Goal: Task Accomplishment & Management: Manage account settings

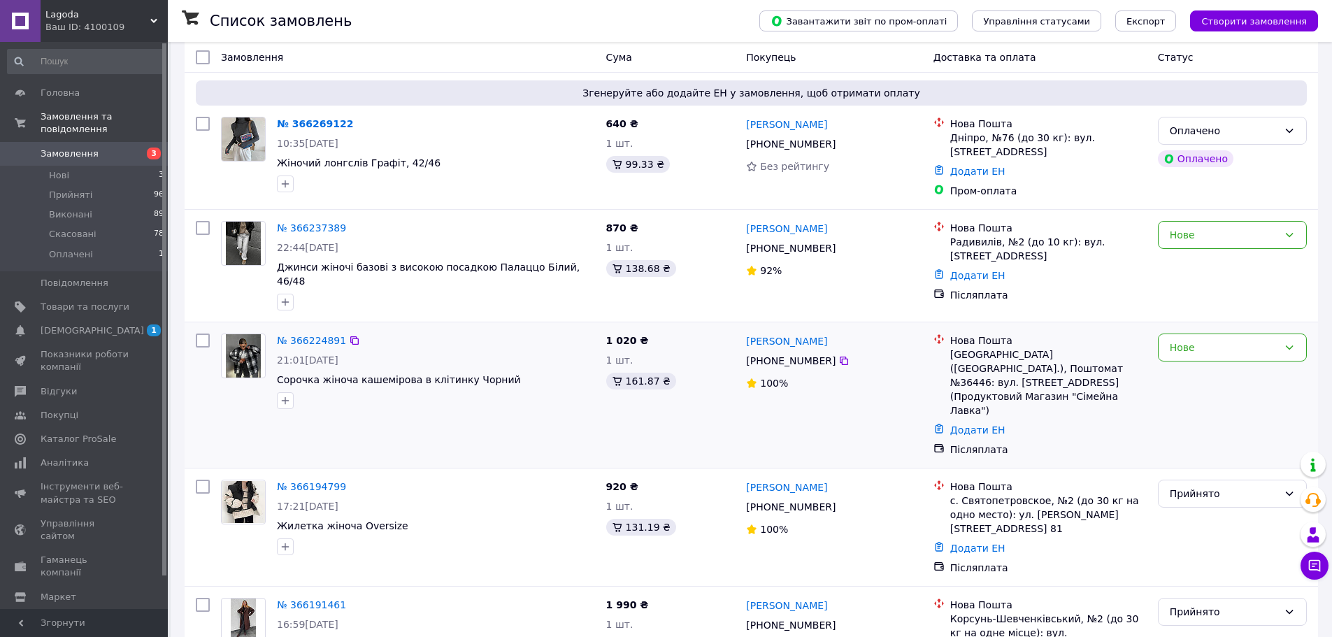
scroll to position [140, 0]
click at [99, 324] on span "[DEMOGRAPHIC_DATA]" at bounding box center [85, 330] width 89 height 13
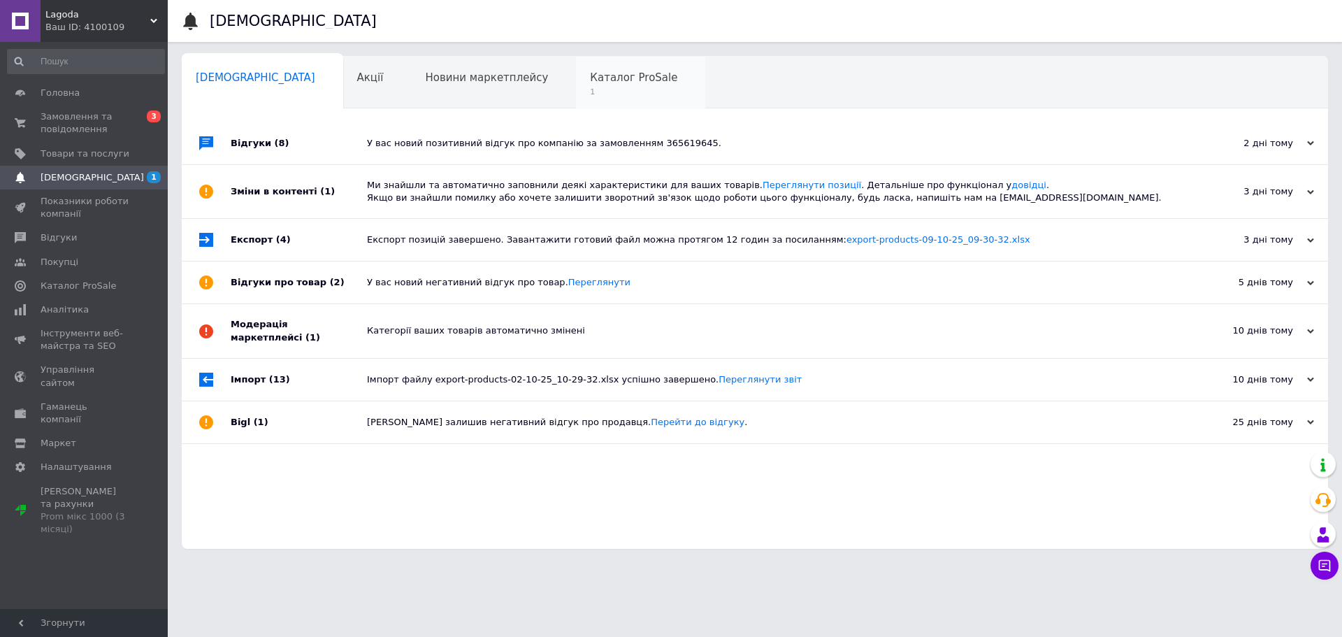
click at [590, 92] on span "1" at bounding box center [633, 92] width 87 height 10
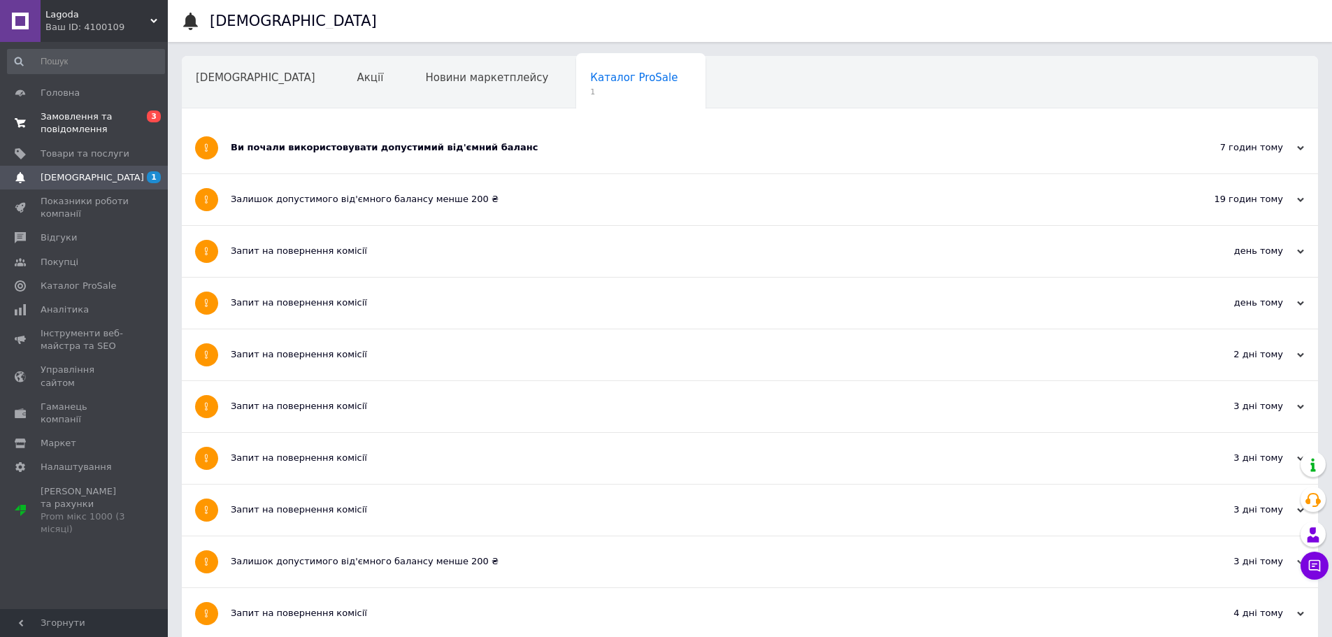
click at [80, 131] on span "Замовлення та повідомлення" at bounding box center [85, 122] width 89 height 25
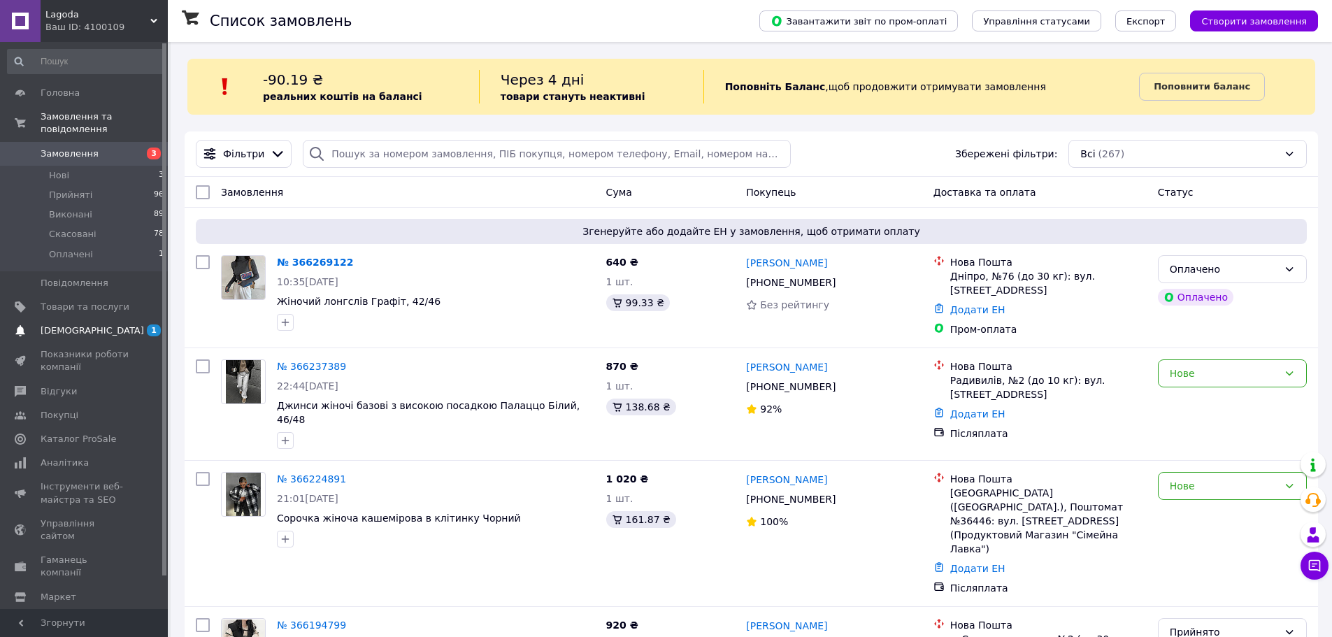
click at [112, 324] on span "[DEMOGRAPHIC_DATA]" at bounding box center [85, 330] width 89 height 13
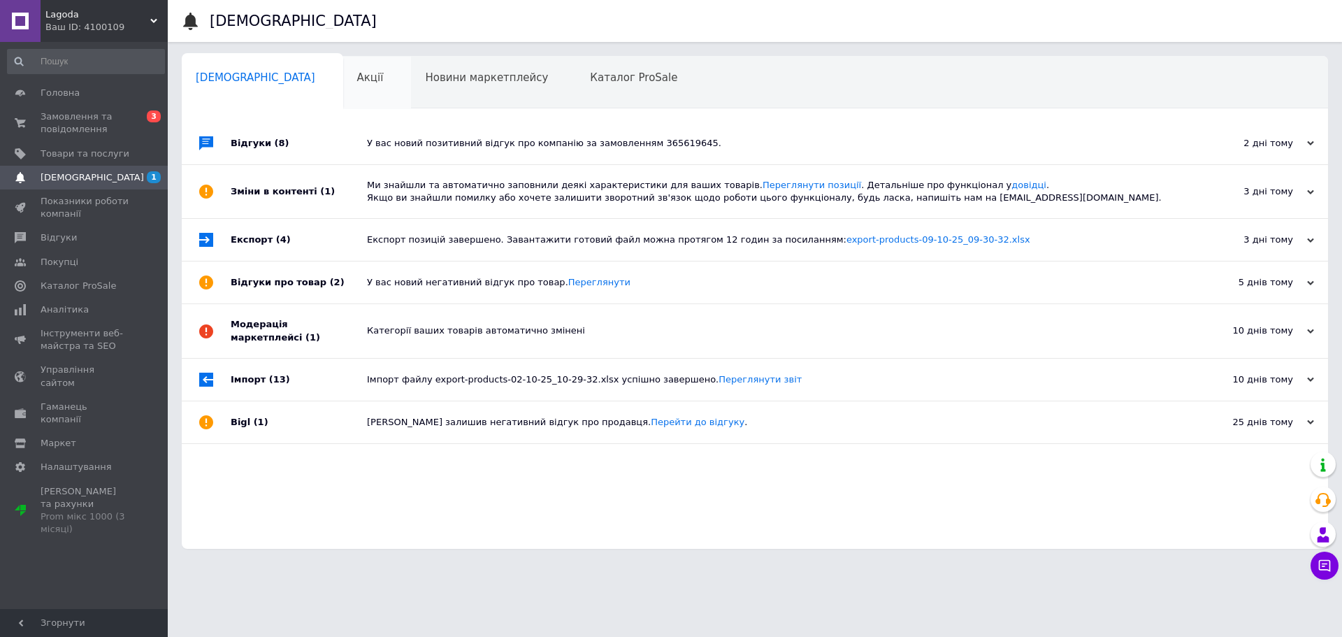
click at [357, 73] on span "Акції" at bounding box center [370, 77] width 27 height 13
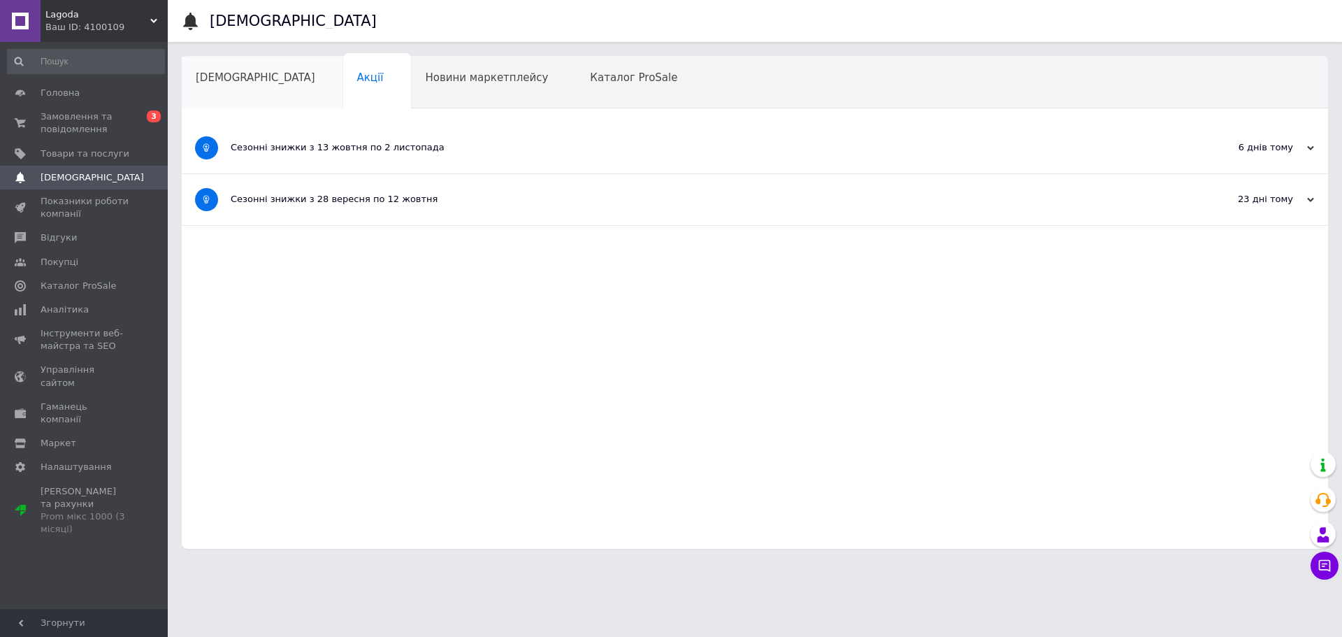
click at [206, 77] on span "[DEMOGRAPHIC_DATA]" at bounding box center [256, 77] width 120 height 13
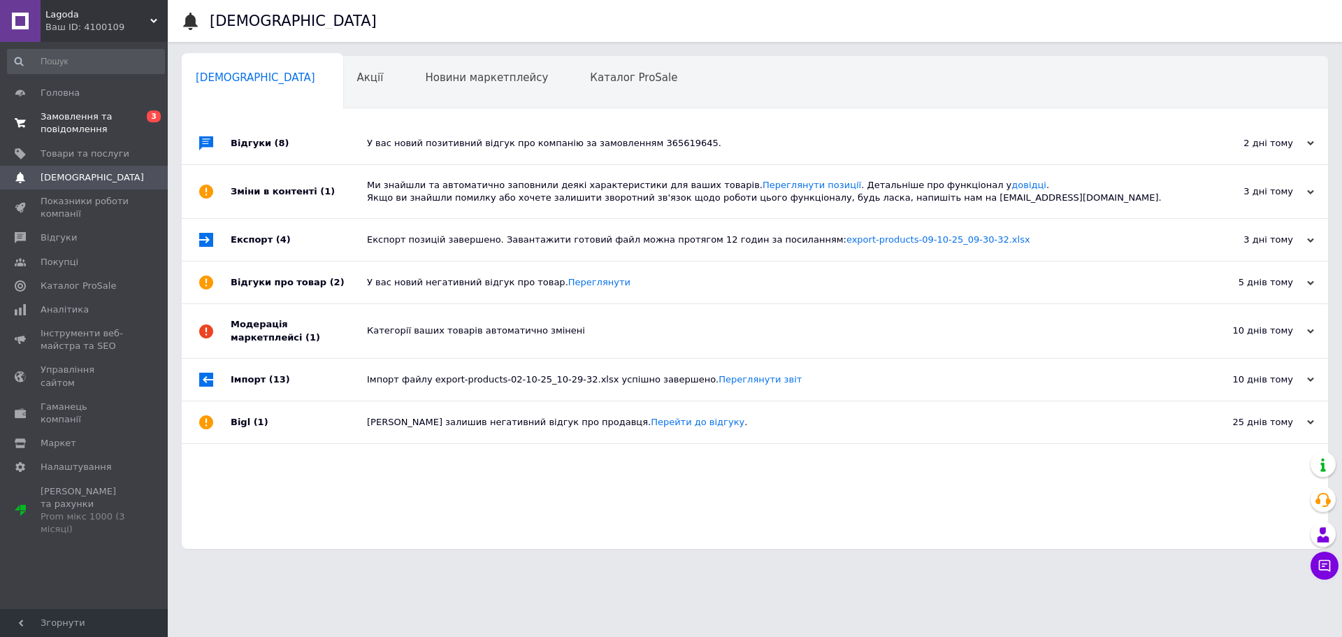
click at [48, 129] on span "Замовлення та повідомлення" at bounding box center [85, 122] width 89 height 25
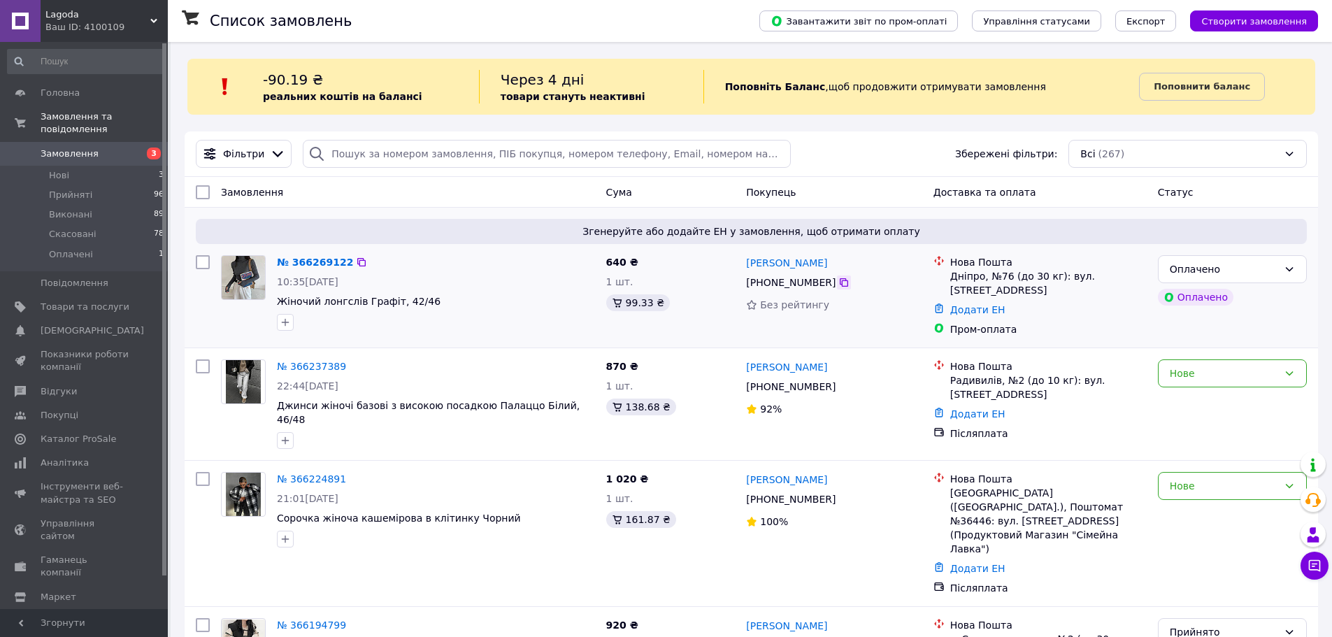
click at [838, 285] on icon at bounding box center [843, 282] width 11 height 11
click at [838, 282] on icon at bounding box center [843, 282] width 11 height 11
click at [1262, 273] on div "Оплачено" at bounding box center [1223, 268] width 108 height 15
click at [1237, 298] on li "Прийнято" at bounding box center [1231, 299] width 147 height 25
click at [1307, 563] on icon at bounding box center [1314, 566] width 14 height 14
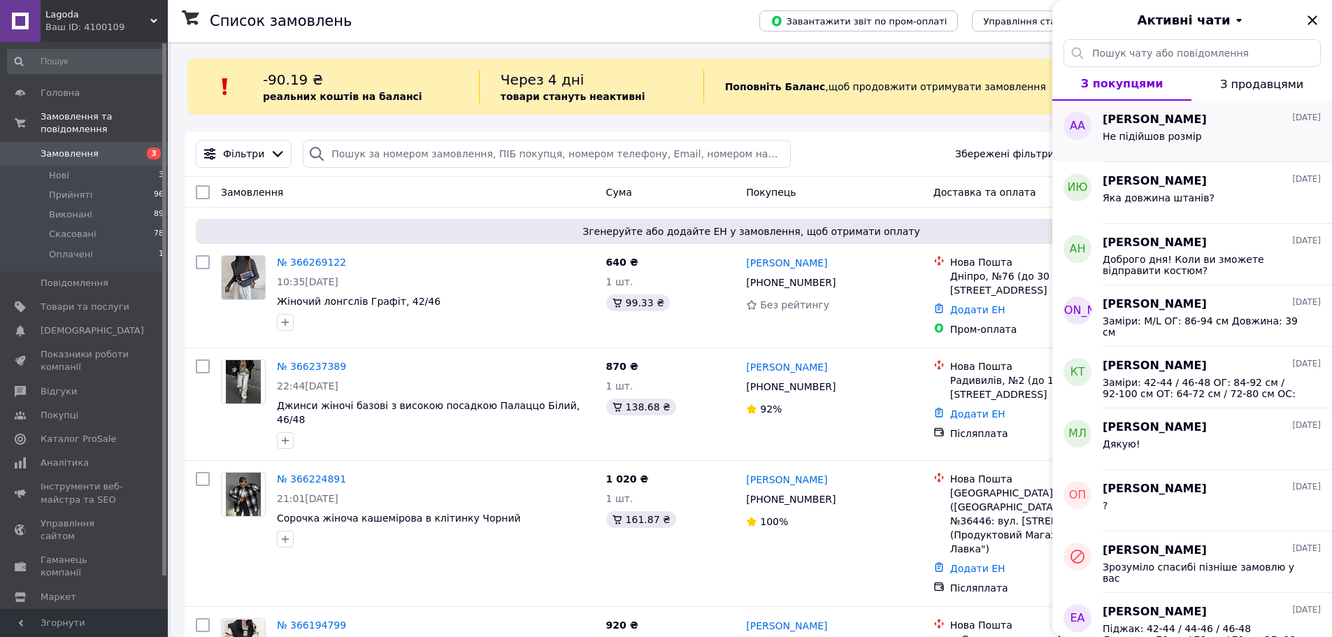
click at [1183, 116] on span "[PERSON_NAME]" at bounding box center [1154, 120] width 104 height 16
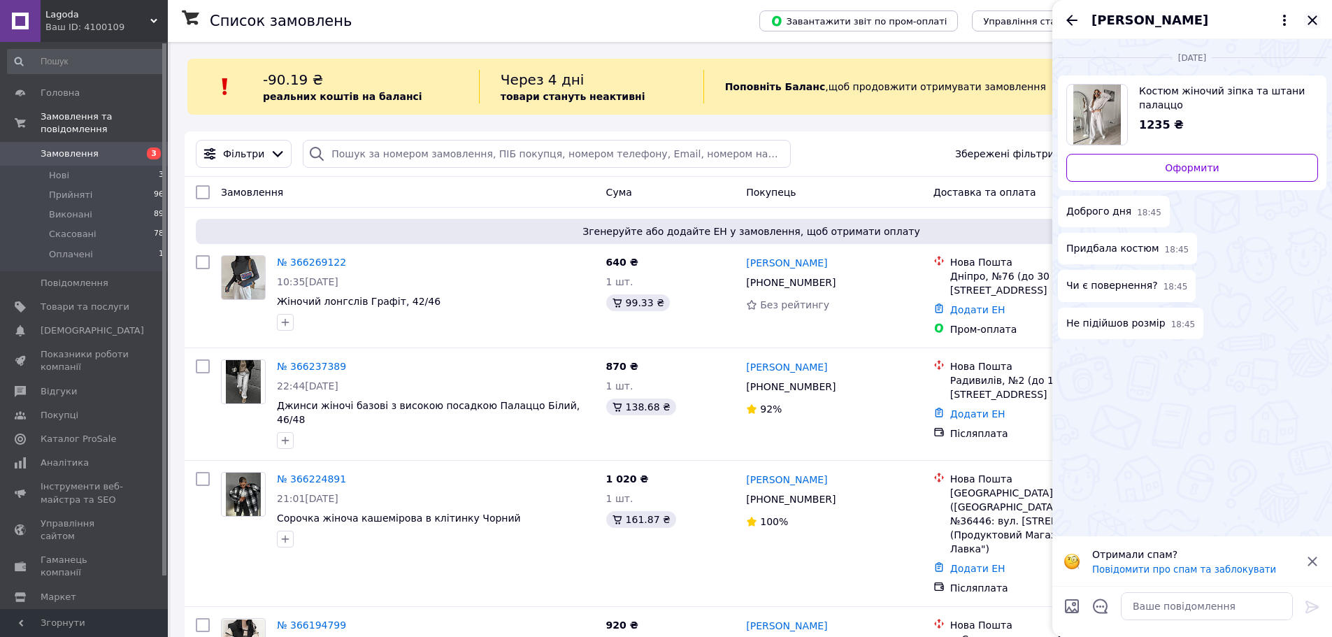
click at [1313, 16] on icon "Закрити" at bounding box center [1312, 20] width 17 height 17
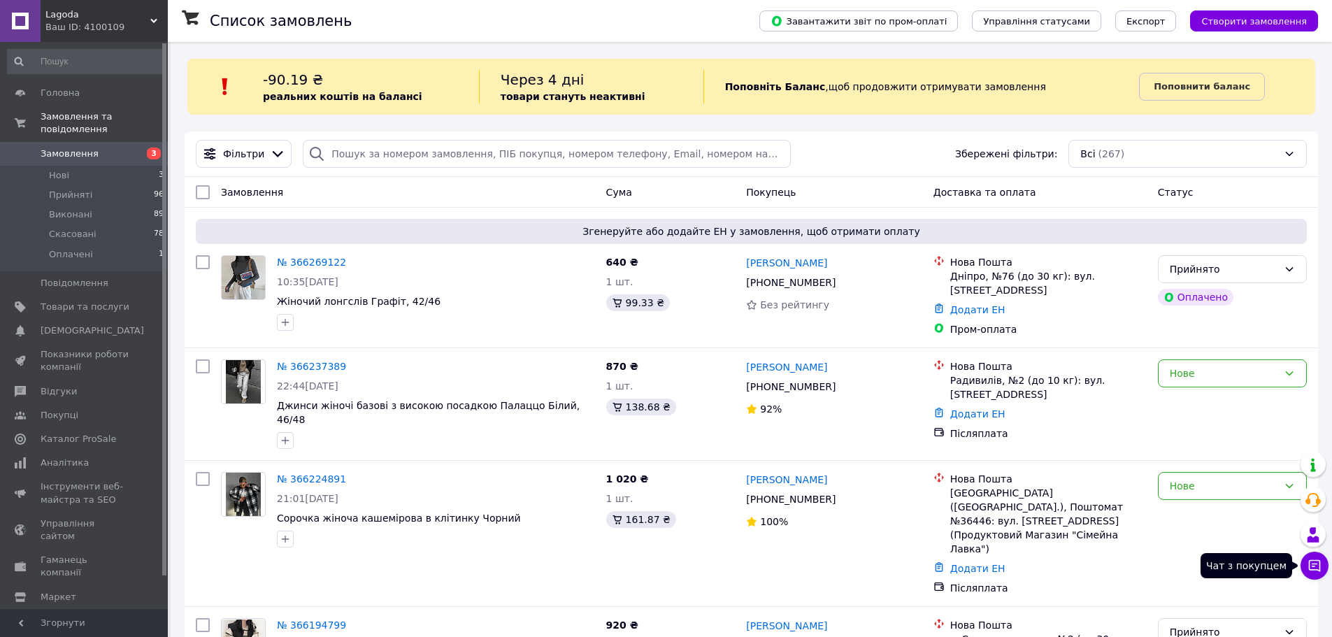
click at [1304, 565] on button "Чат з покупцем" at bounding box center [1314, 566] width 28 height 28
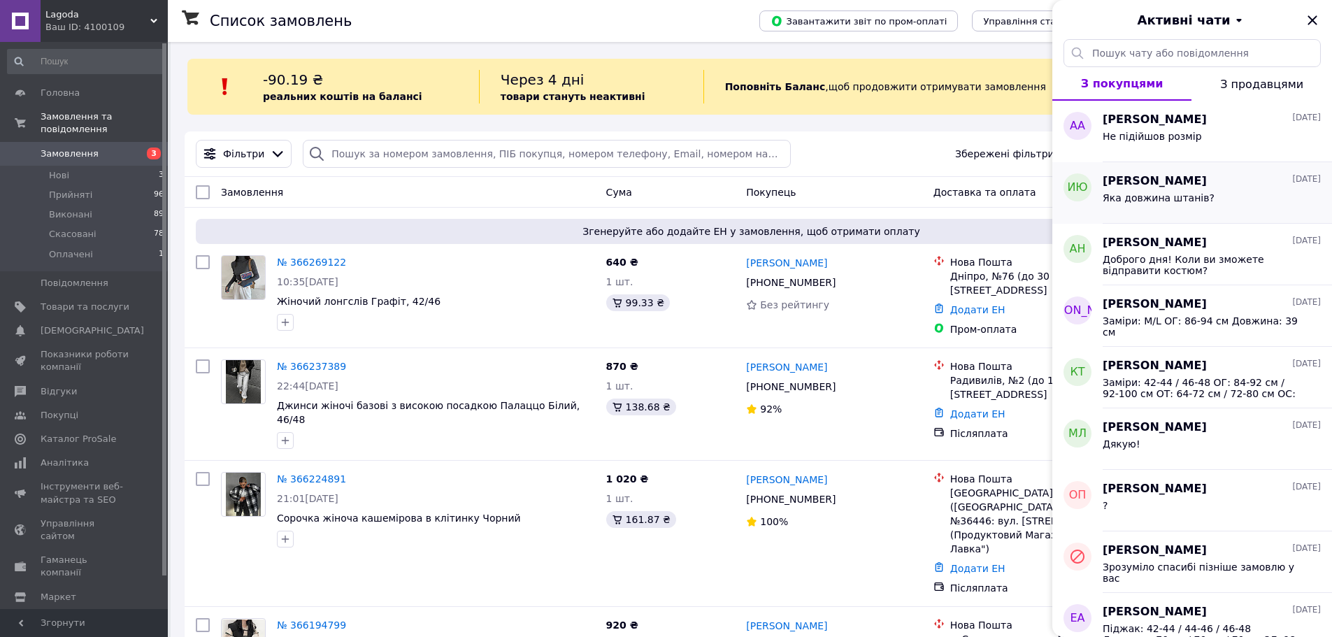
click at [1165, 180] on span "Инна Юрченко" at bounding box center [1154, 181] width 104 height 16
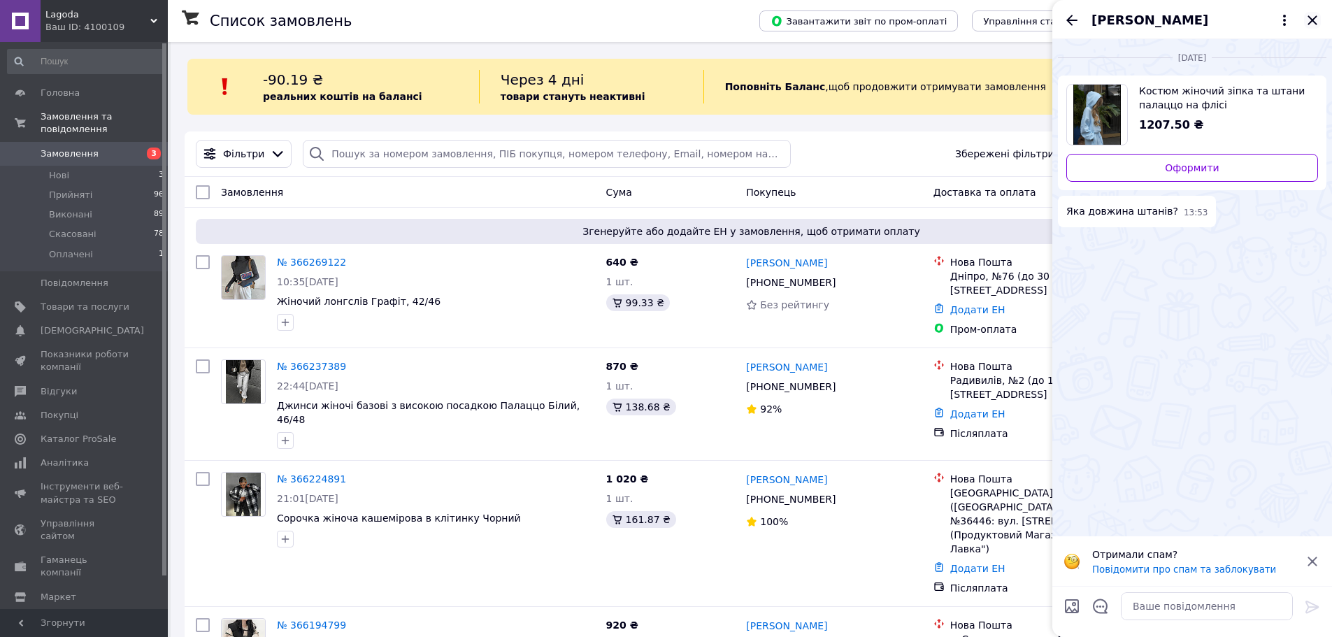
click at [1304, 24] on icon "Закрити" at bounding box center [1312, 20] width 17 height 17
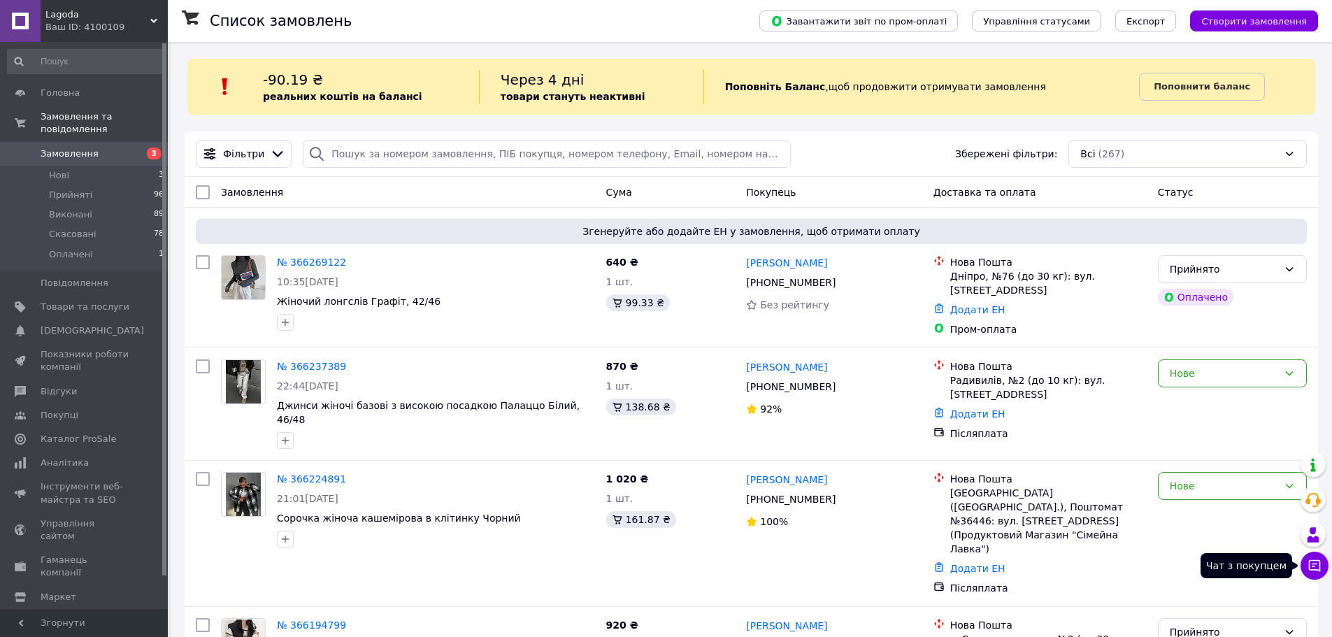
click at [1313, 570] on icon at bounding box center [1314, 566] width 14 height 14
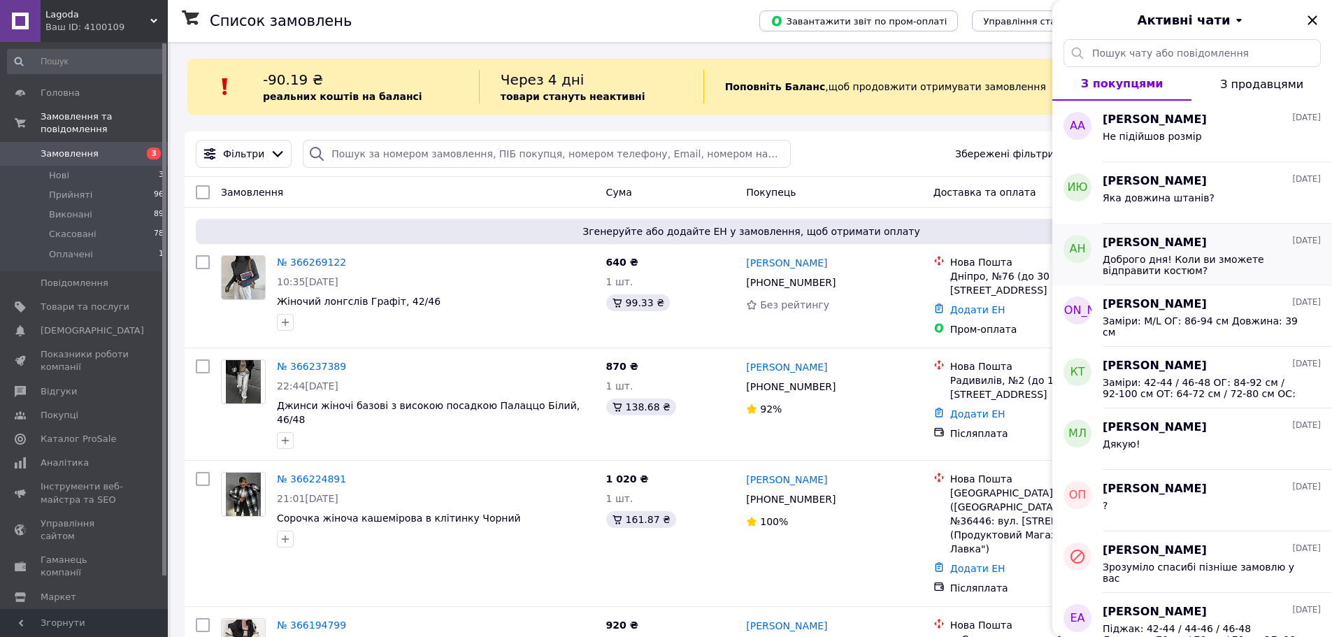
click at [1198, 257] on span "Доброго дня! Коли ви зможете відправити костюм?" at bounding box center [1201, 265] width 199 height 22
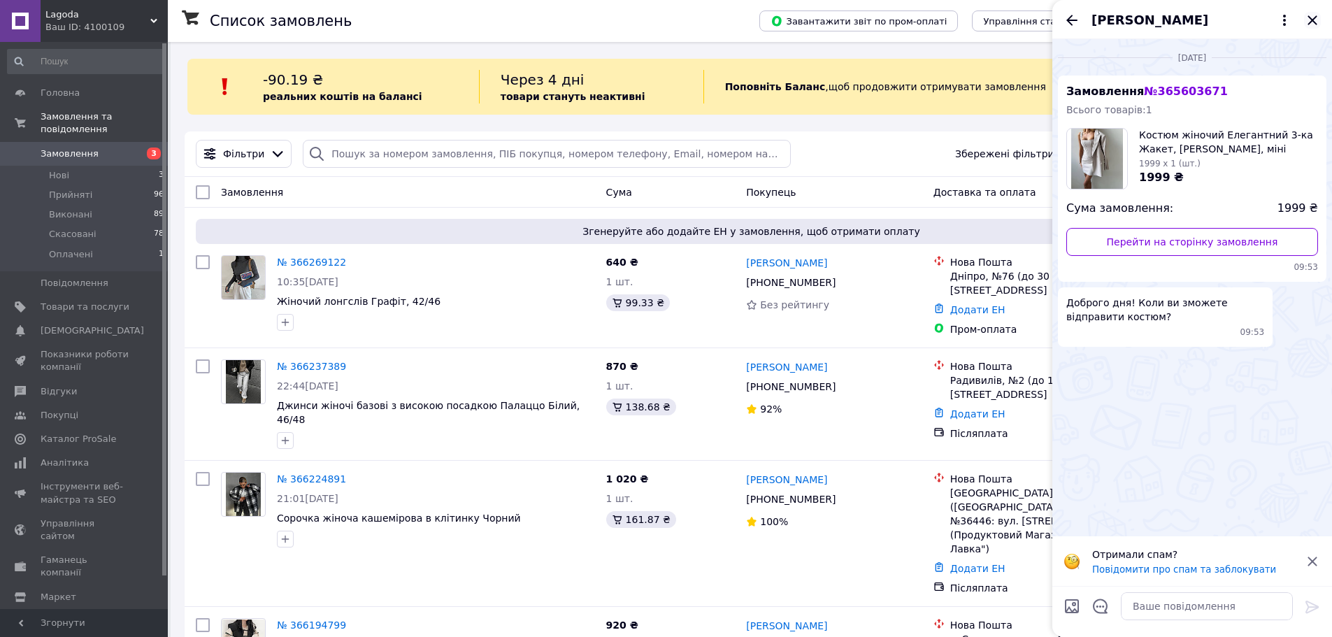
click at [1309, 21] on icon "Закрити" at bounding box center [1312, 20] width 17 height 17
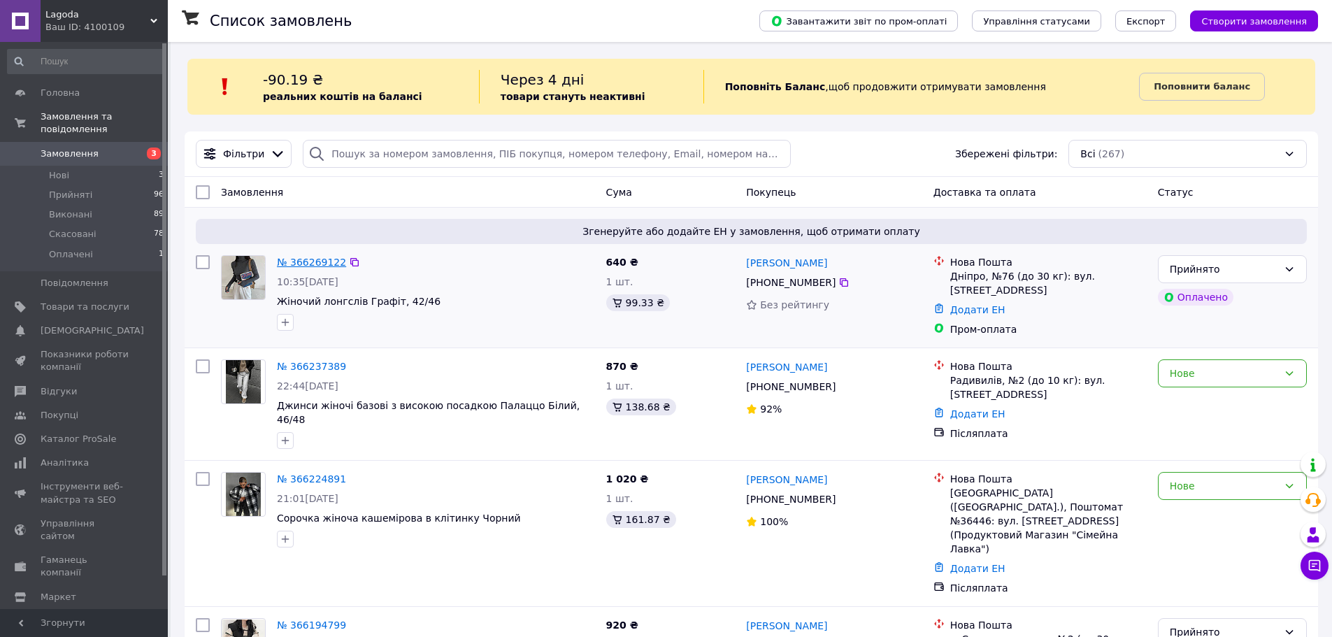
click at [286, 263] on link "№ 366269122" at bounding box center [311, 262] width 69 height 11
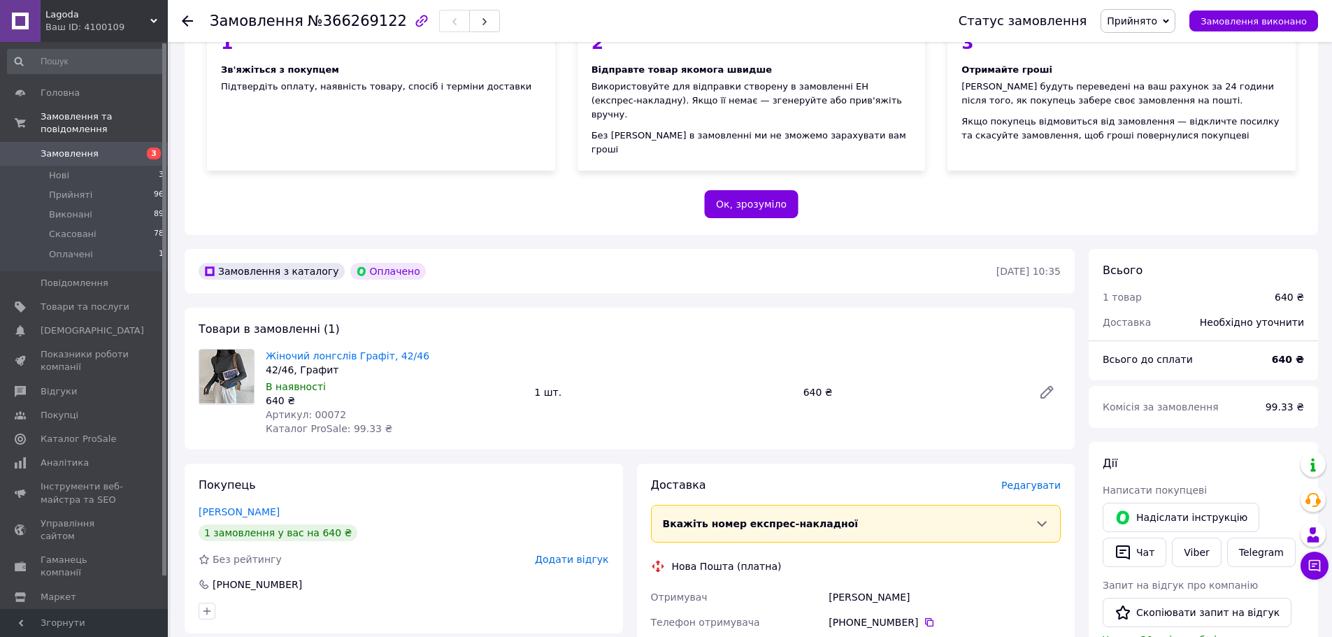
scroll to position [210, 0]
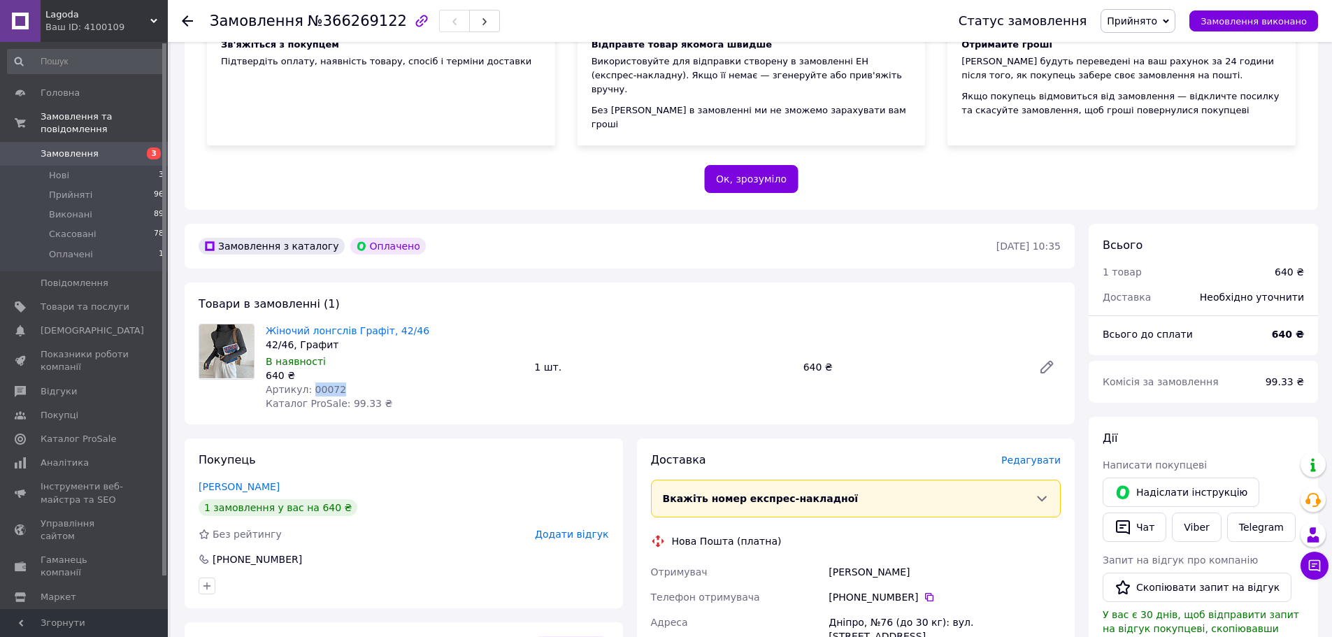
drag, startPoint x: 343, startPoint y: 370, endPoint x: 335, endPoint y: 368, distance: 8.6
click at [306, 382] on div "Артикул: 00072" at bounding box center [394, 389] width 257 height 14
copy span "00072"
drag, startPoint x: 819, startPoint y: 612, endPoint x: 824, endPoint y: 604, distance: 9.1
click at [819, 612] on div "Адреса" at bounding box center [737, 629] width 178 height 39
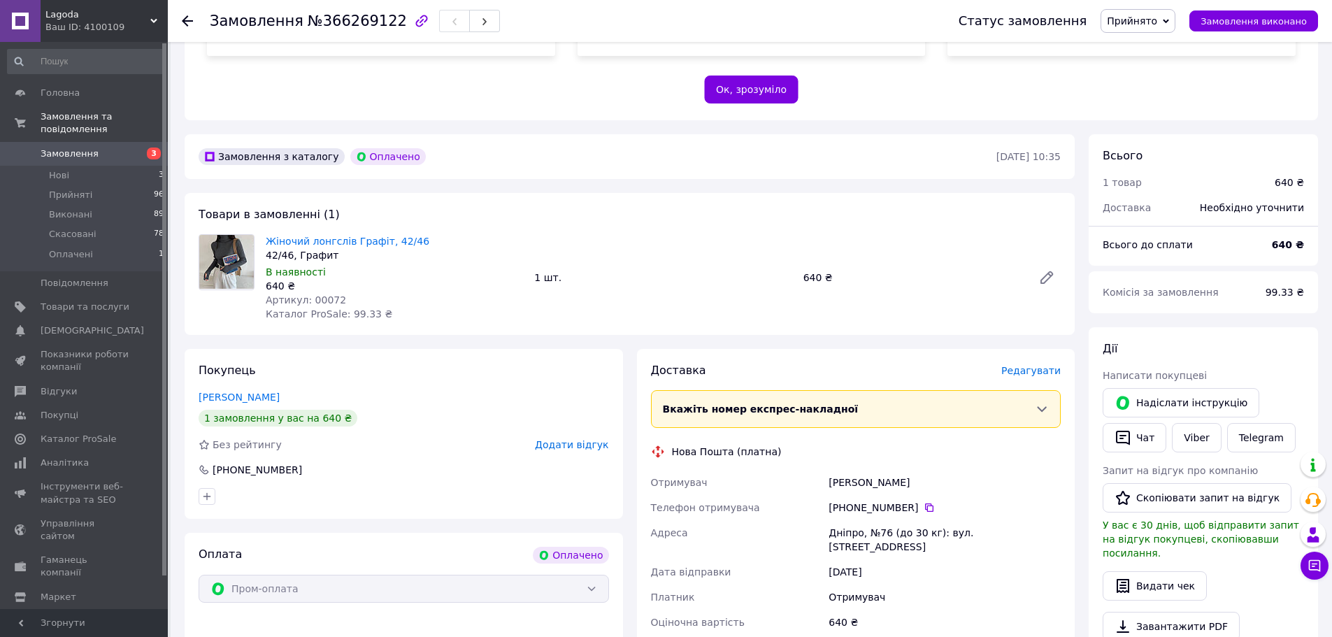
scroll to position [419, 0]
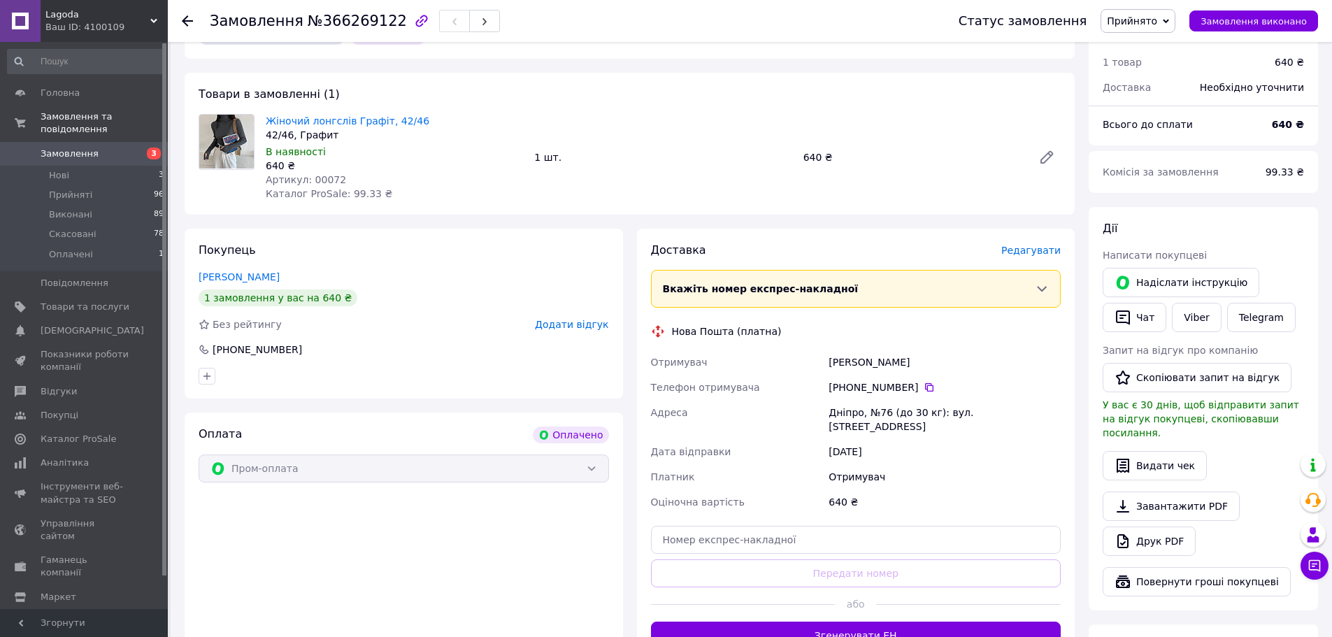
drag, startPoint x: 909, startPoint y: 372, endPoint x: 829, endPoint y: 350, distance: 82.6
click at [829, 350] on div "Отримувач якимова оксана Телефон отримувача +380 67 740 53 14   Адреса Дніпро, …" at bounding box center [856, 432] width 416 height 165
copy div "якимова оксана Телефон отримувача +380 67 740 53 14"
drag, startPoint x: 217, startPoint y: 530, endPoint x: 229, endPoint y: 528, distance: 12.1
click at [226, 529] on div "Оплата Оплачено Пром-оплата" at bounding box center [404, 537] width 438 height 251
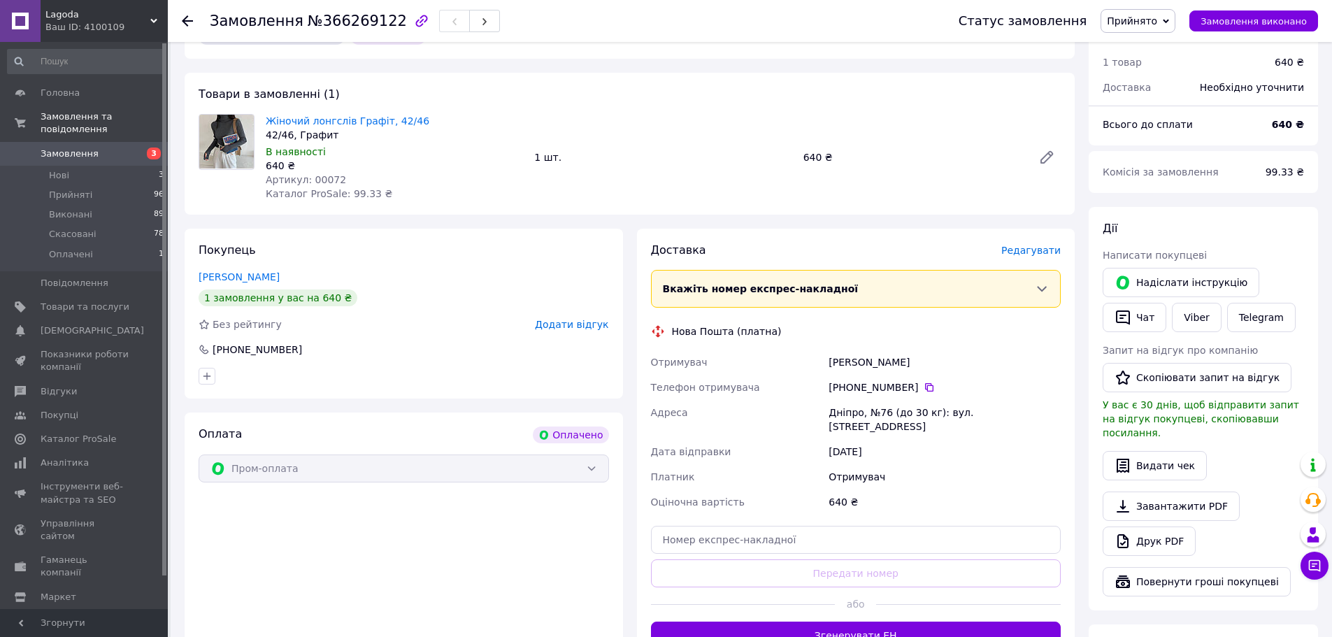
drag, startPoint x: 830, startPoint y: 398, endPoint x: 1050, endPoint y: 398, distance: 220.2
click at [1050, 400] on div "Дніпро, №76 (до 30 кг): вул. Воскресенська, 1а" at bounding box center [945, 419] width 238 height 39
copy div "Дніпро, №76 (до 30 кг): вул. Воскресенська, 1а"
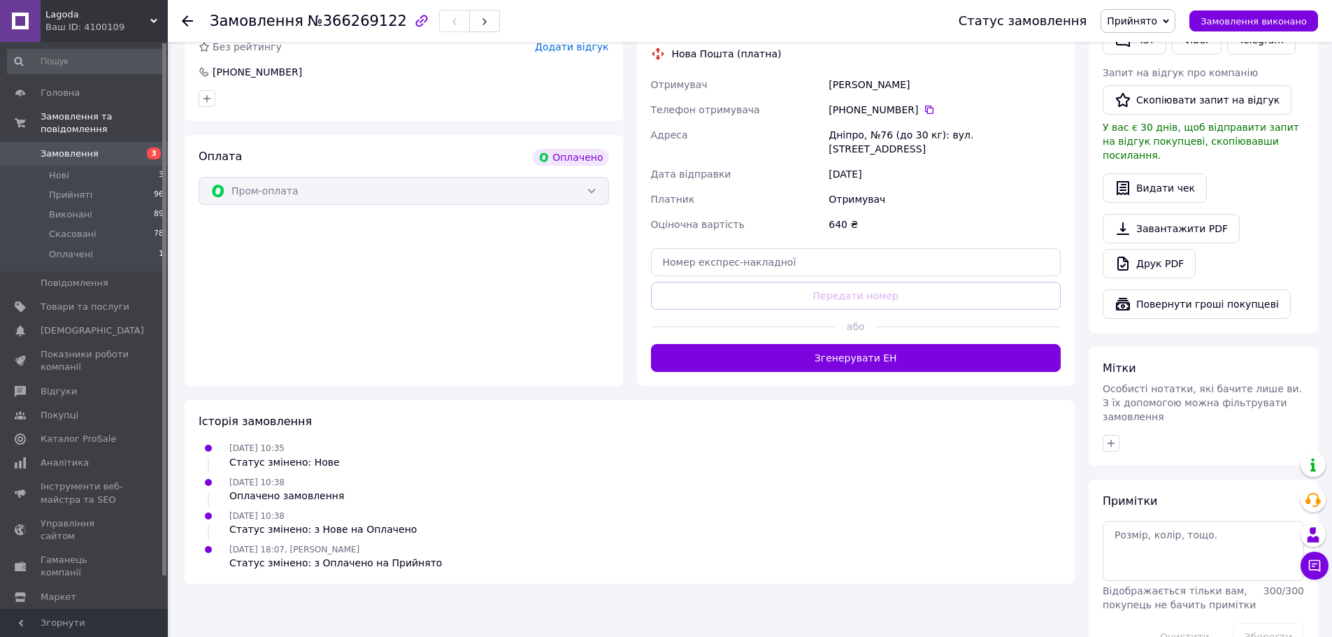
click at [36, 147] on span at bounding box center [20, 153] width 41 height 13
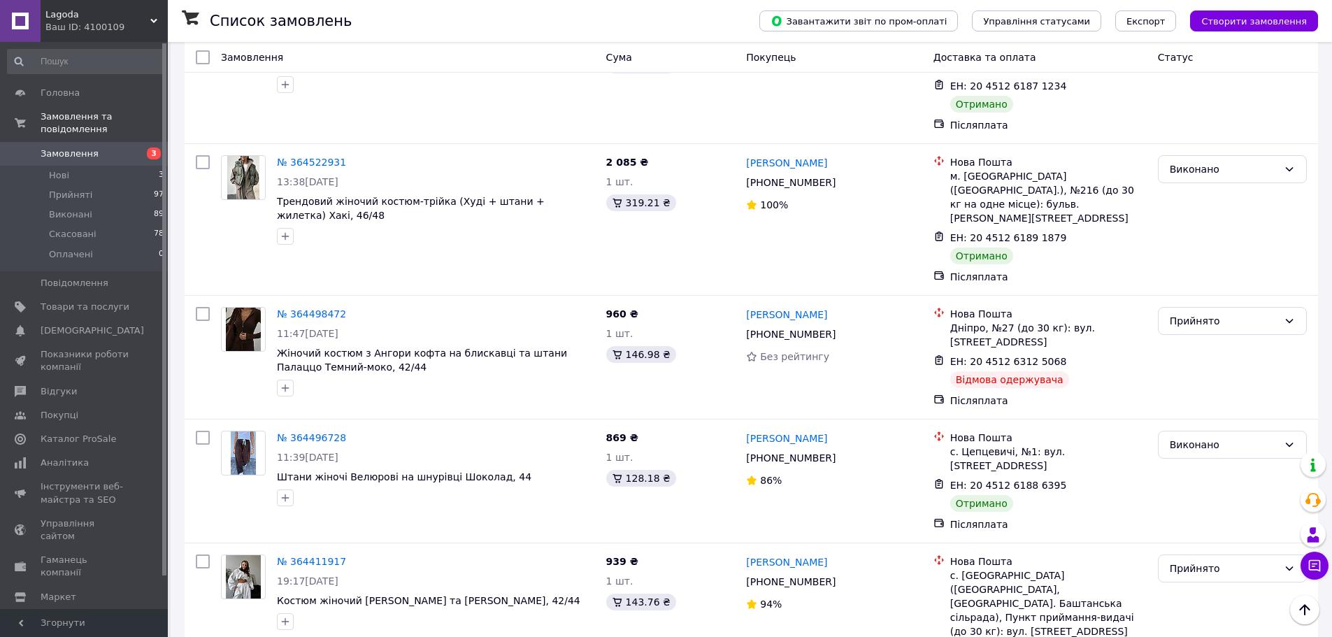
scroll to position [5631, 0]
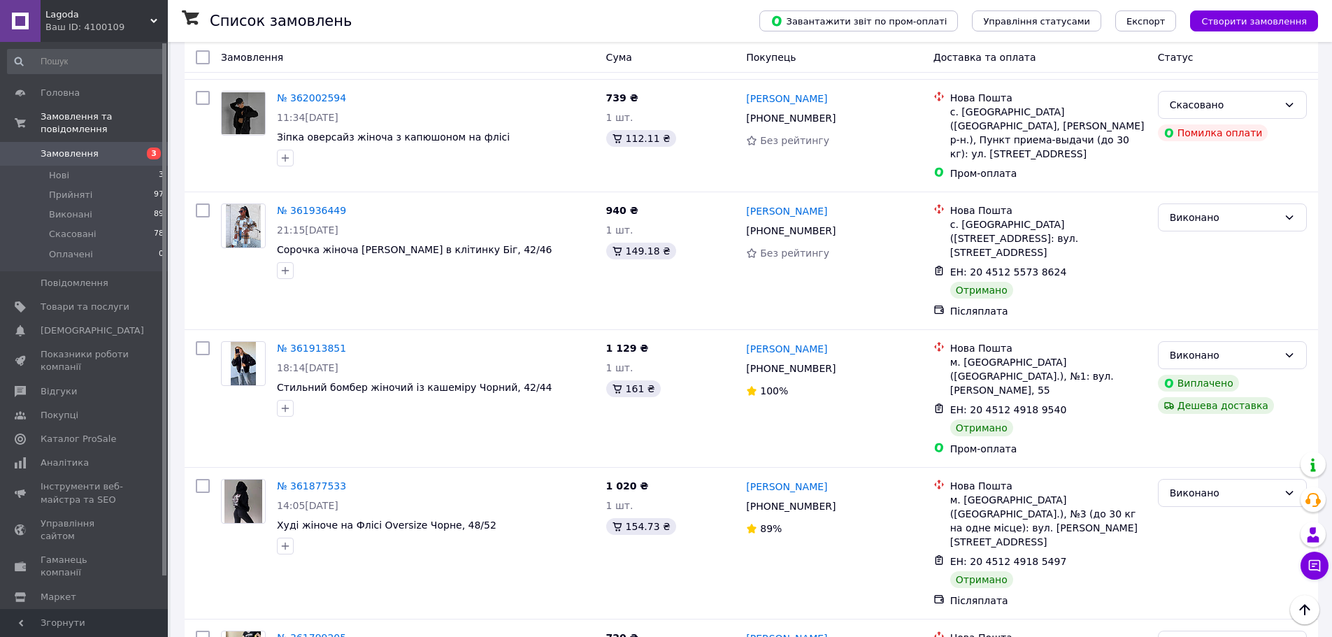
scroll to position [5499, 0]
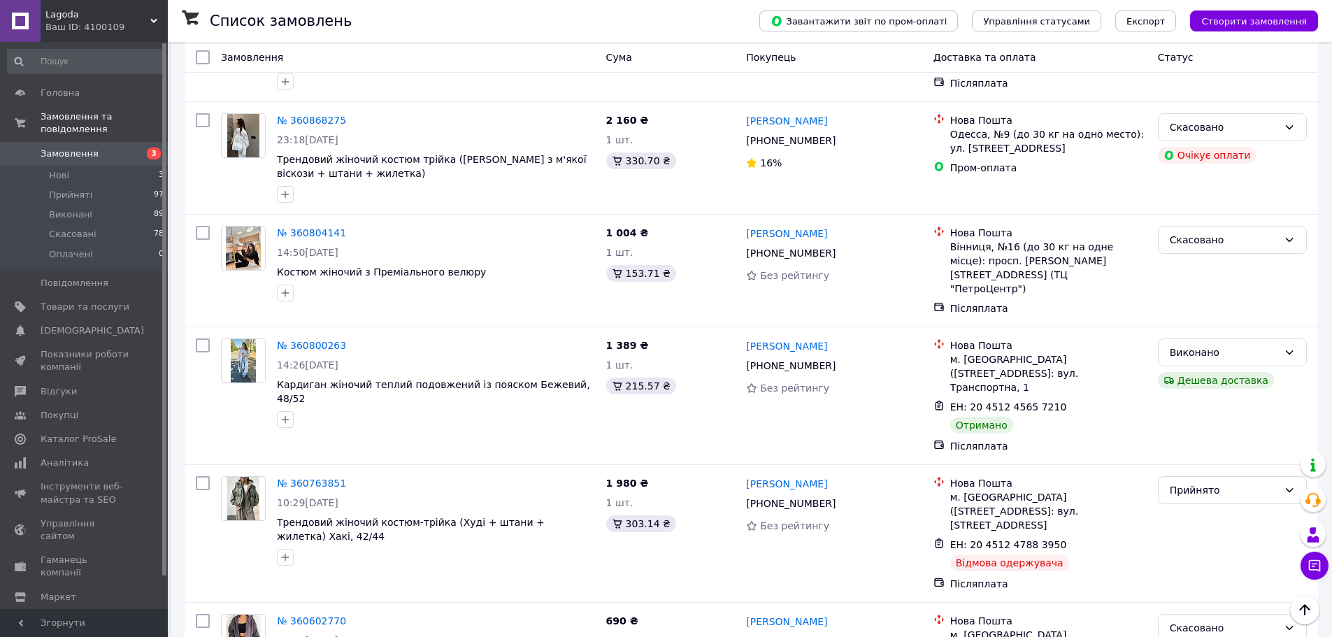
scroll to position [1957, 0]
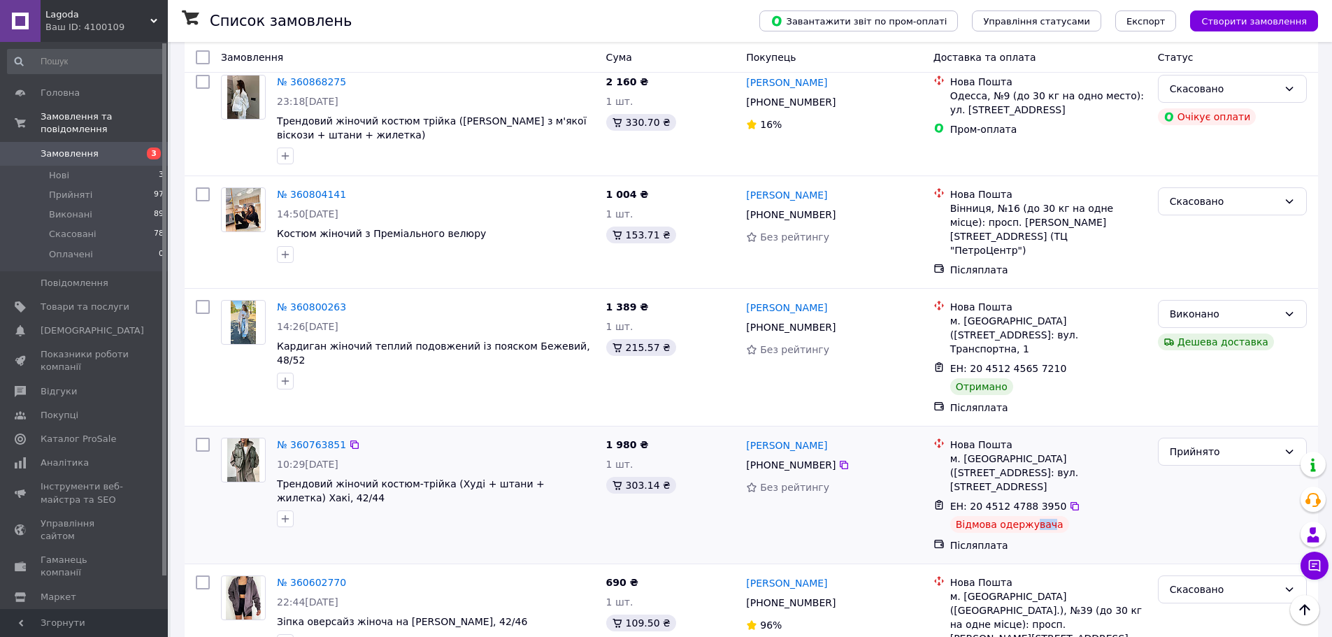
drag, startPoint x: 1028, startPoint y: 324, endPoint x: 1043, endPoint y: 326, distance: 15.6
click at [1043, 516] on div "Відмова одержувача" at bounding box center [1009, 524] width 119 height 17
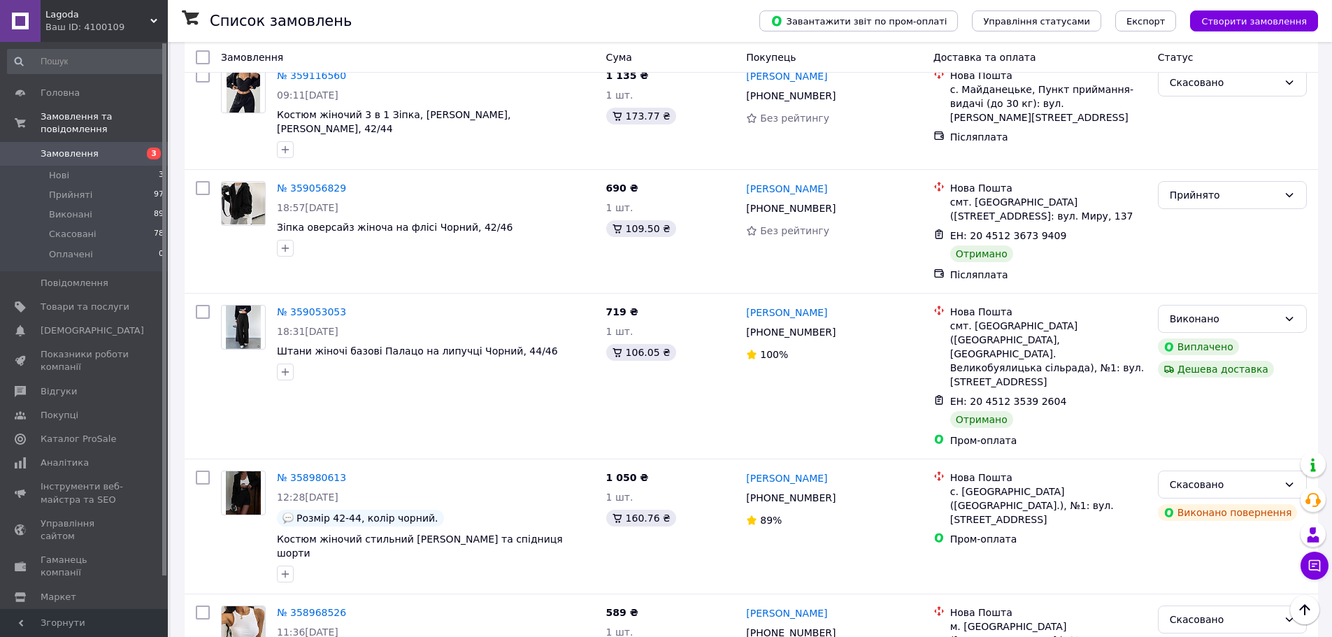
scroll to position [5577, 0]
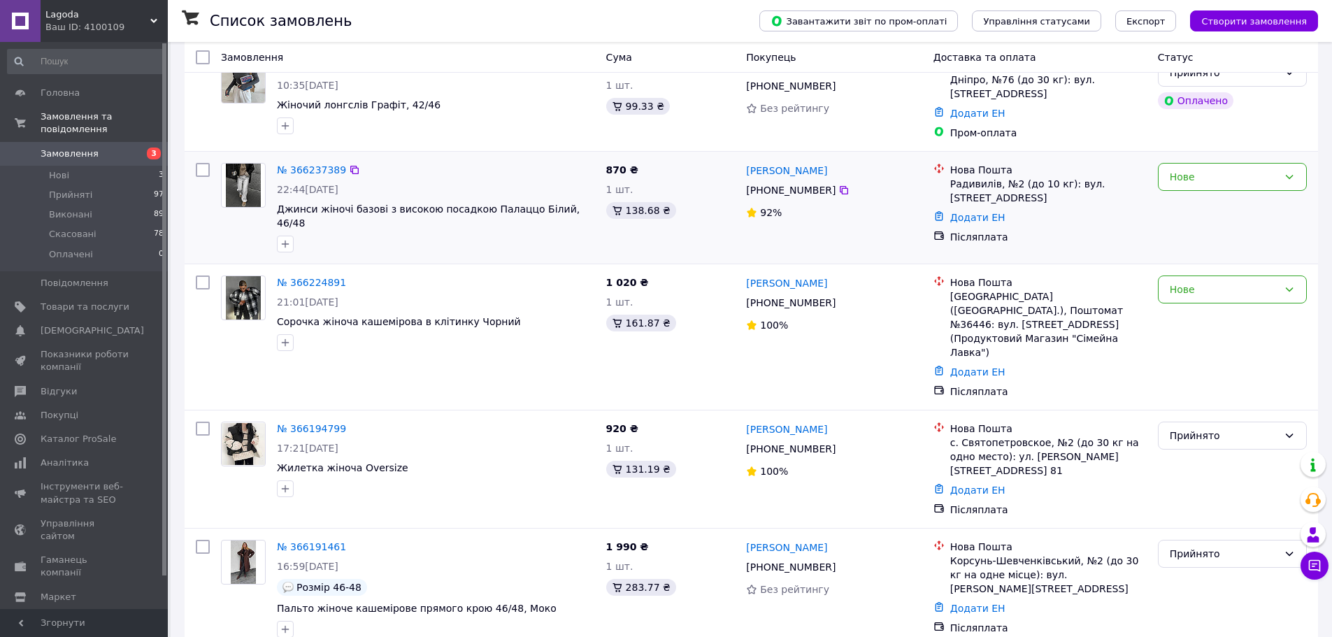
scroll to position [210, 0]
